Goal: Transaction & Acquisition: Book appointment/travel/reservation

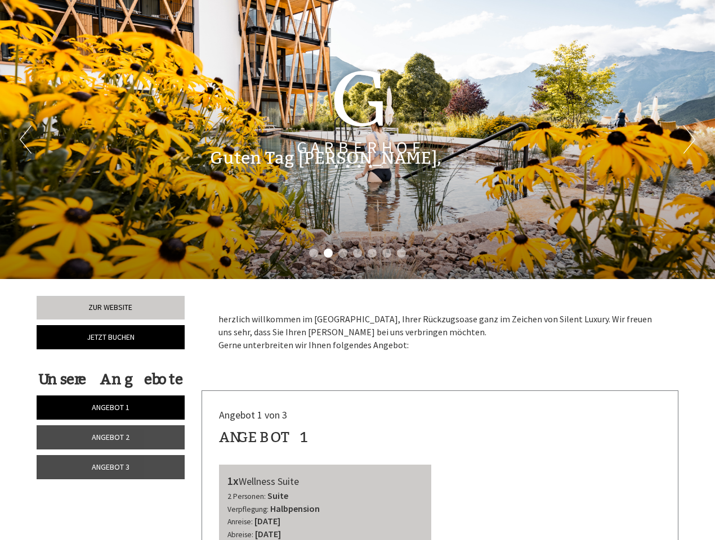
click at [357, 270] on div "Previous Next 1 2 3 4 5 6 7" at bounding box center [357, 139] width 715 height 279
click at [314, 253] on li "1" at bounding box center [313, 253] width 9 height 9
click at [328, 253] on li "2" at bounding box center [328, 253] width 9 height 9
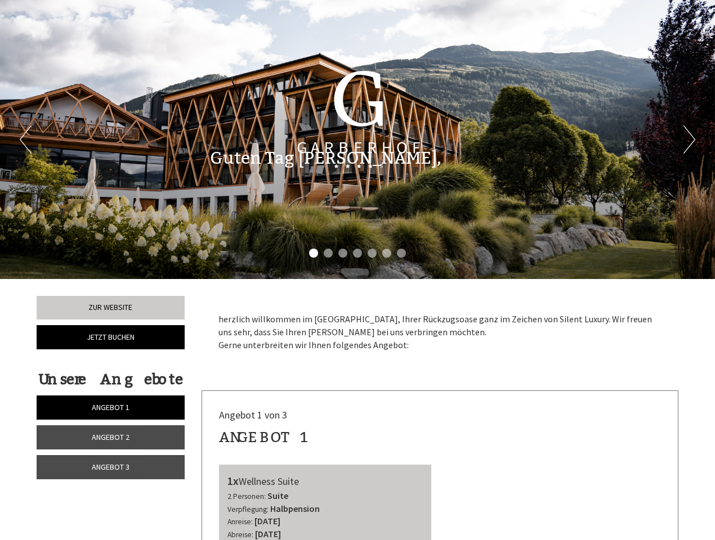
click at [343, 253] on li "3" at bounding box center [342, 253] width 9 height 9
click at [357, 253] on li "4" at bounding box center [357, 253] width 9 height 9
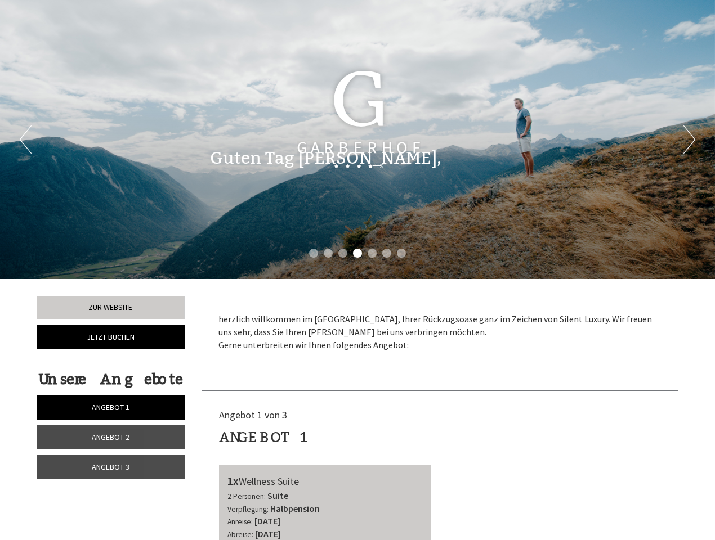
click at [372, 253] on li "5" at bounding box center [372, 253] width 9 height 9
click at [387, 253] on li "6" at bounding box center [386, 253] width 9 height 9
click at [401, 253] on li "7" at bounding box center [401, 253] width 9 height 9
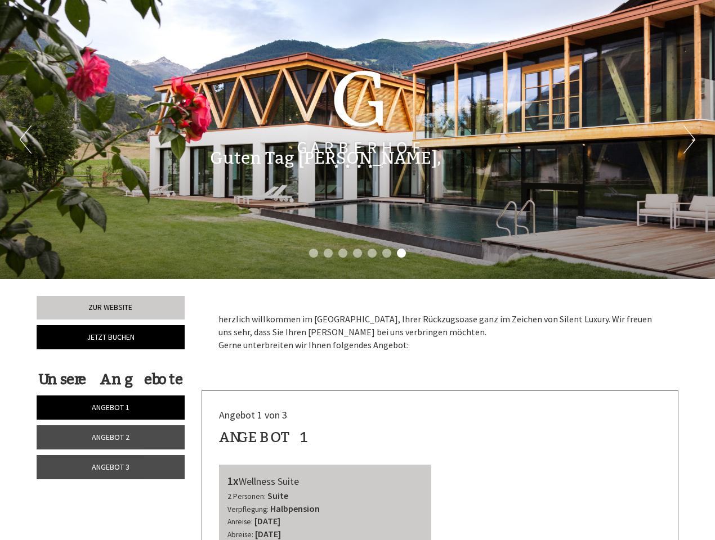
click at [110, 408] on span "Angebot 1" at bounding box center [111, 408] width 38 height 10
